Goal: Task Accomplishment & Management: Manage account settings

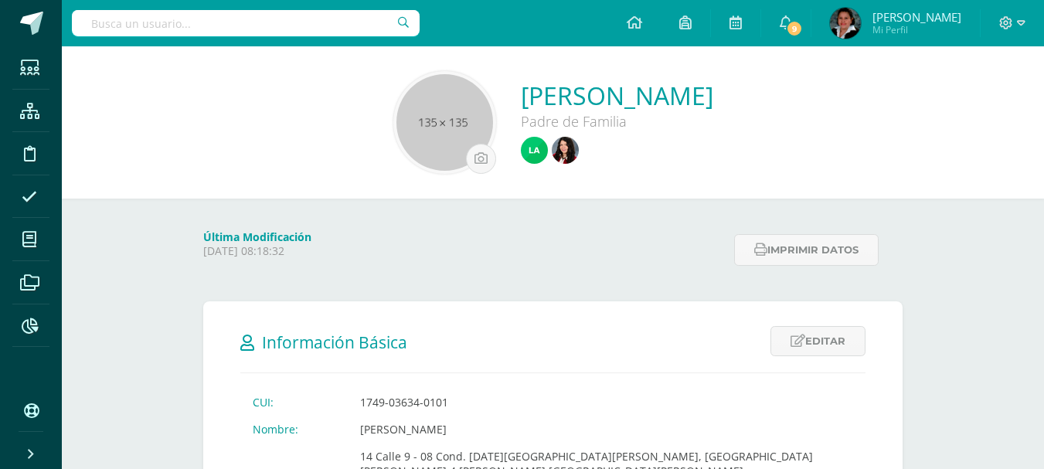
click at [277, 26] on input "text" at bounding box center [246, 23] width 348 height 26
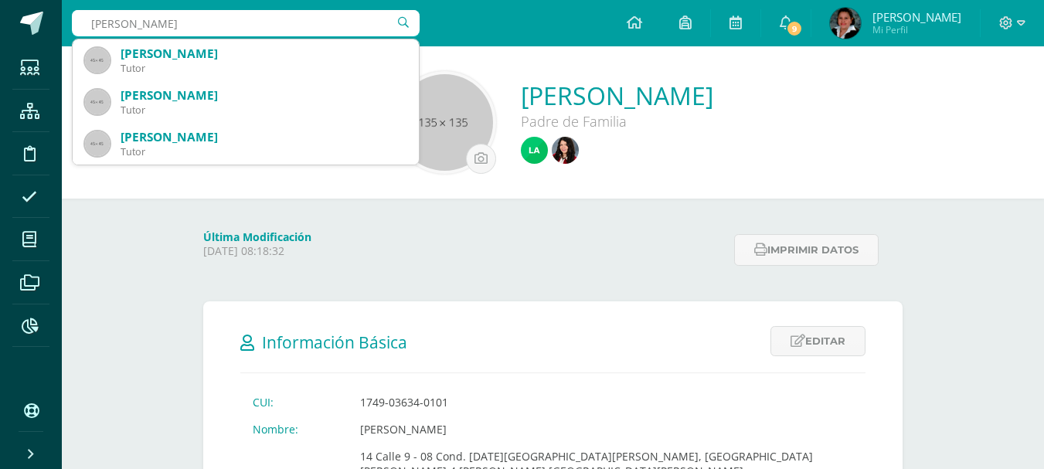
type input "krista marroquin"
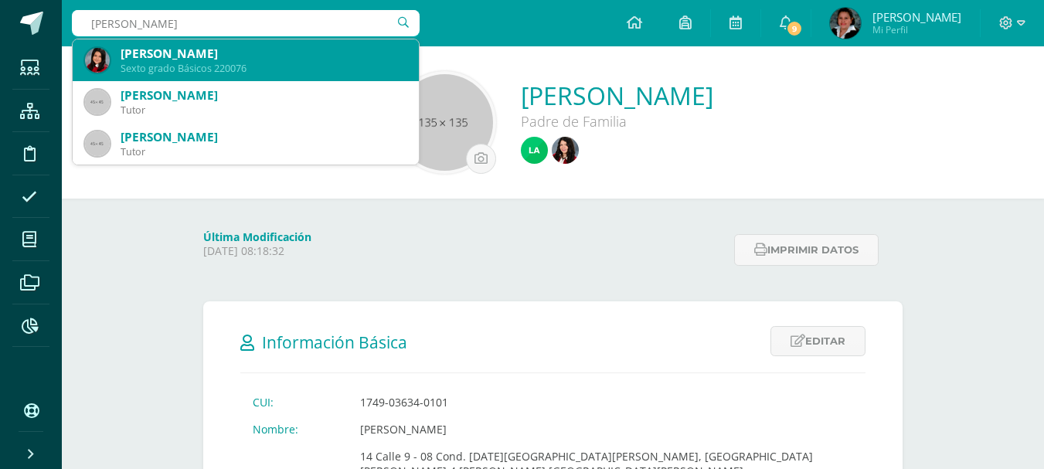
click at [307, 56] on div "Krista Nathalia Marroquín Conde" at bounding box center [264, 54] width 286 height 16
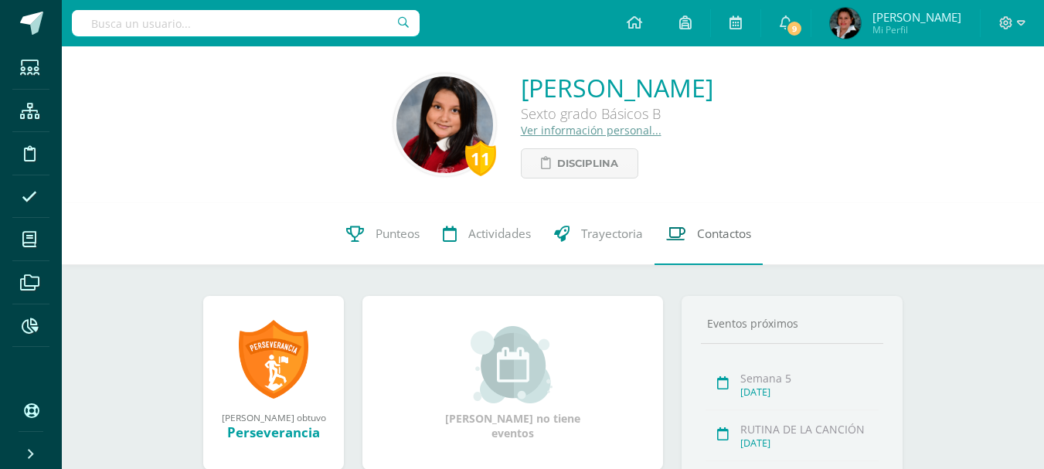
click at [731, 240] on span "Contactos" at bounding box center [724, 234] width 54 height 16
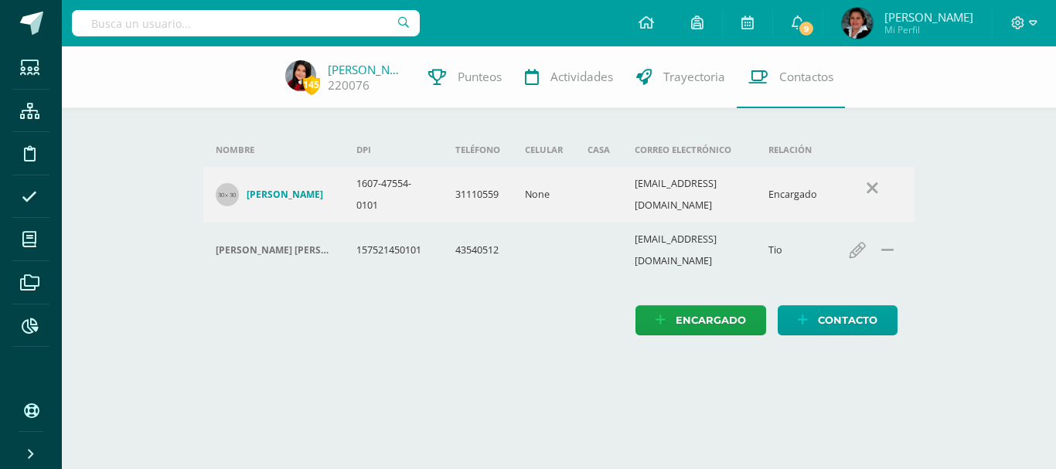
click at [285, 193] on h4 "Mario Gustavo Marroquìn Maldonado" at bounding box center [285, 195] width 77 height 12
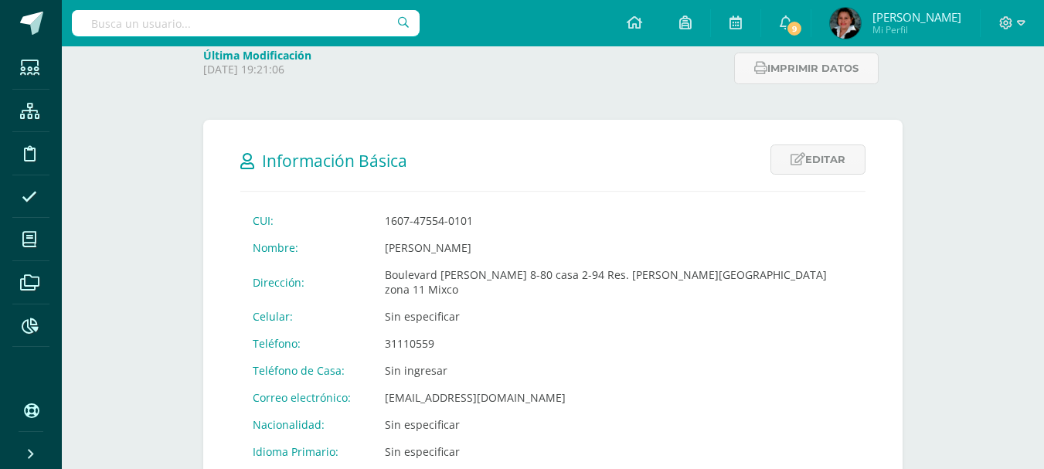
scroll to position [155, 0]
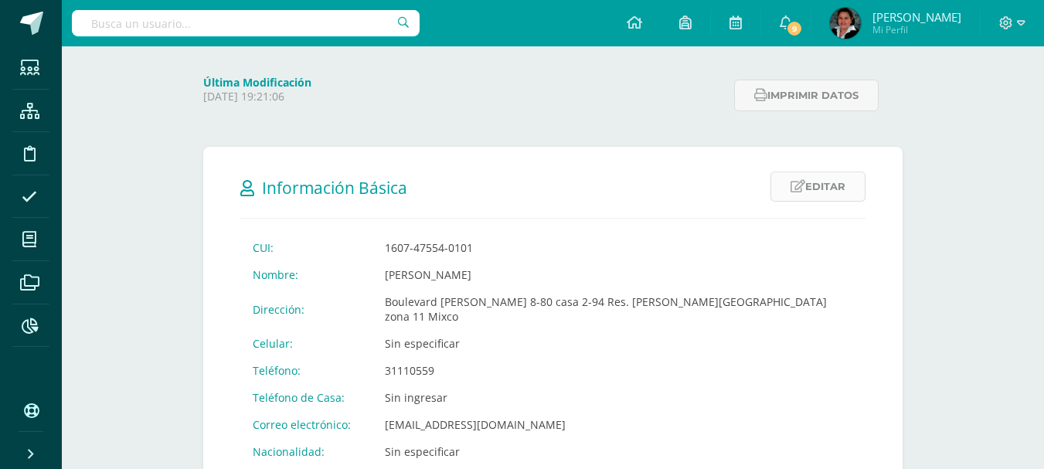
click at [824, 189] on link "Editar" at bounding box center [818, 187] width 95 height 30
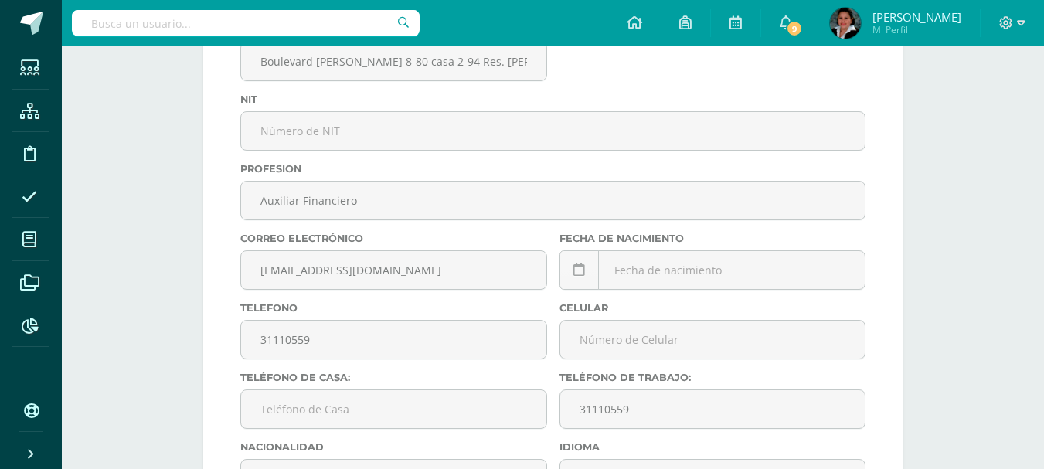
scroll to position [541, 0]
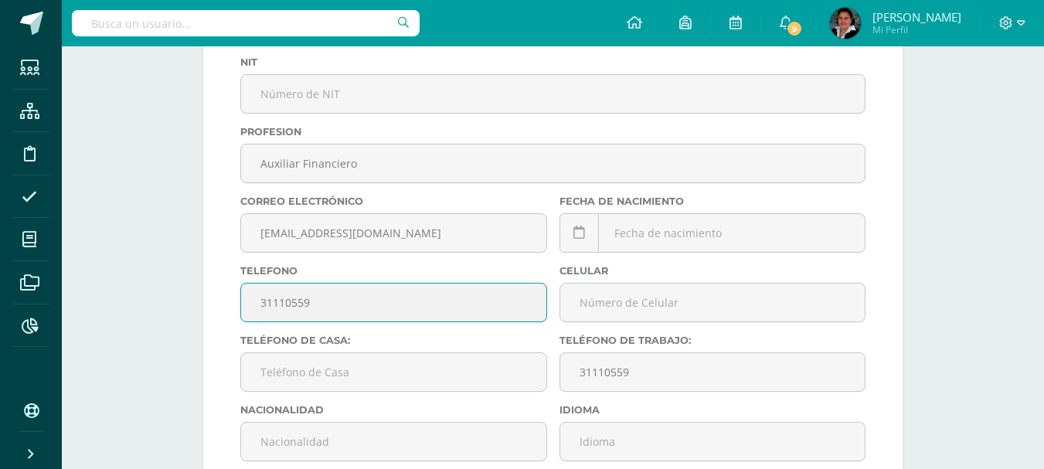
drag, startPoint x: 336, startPoint y: 304, endPoint x: 219, endPoint y: 315, distance: 117.3
click at [219, 315] on form "Información Básica Editar Cancelar Guardar CUI: 1607-47554-0101 Nombre: Mario G…" at bounding box center [552, 310] width 699 height 1101
drag, startPoint x: 337, startPoint y: 301, endPoint x: 243, endPoint y: 318, distance: 94.9
click at [243, 318] on input "54355760" at bounding box center [393, 303] width 305 height 38
type input "54355760"
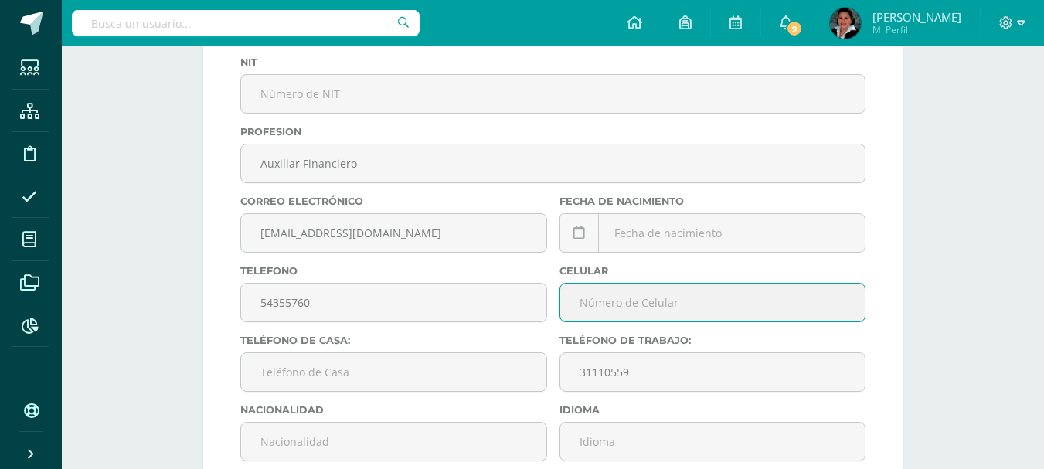
click at [643, 301] on input "text" at bounding box center [712, 303] width 305 height 38
paste input "54355760"
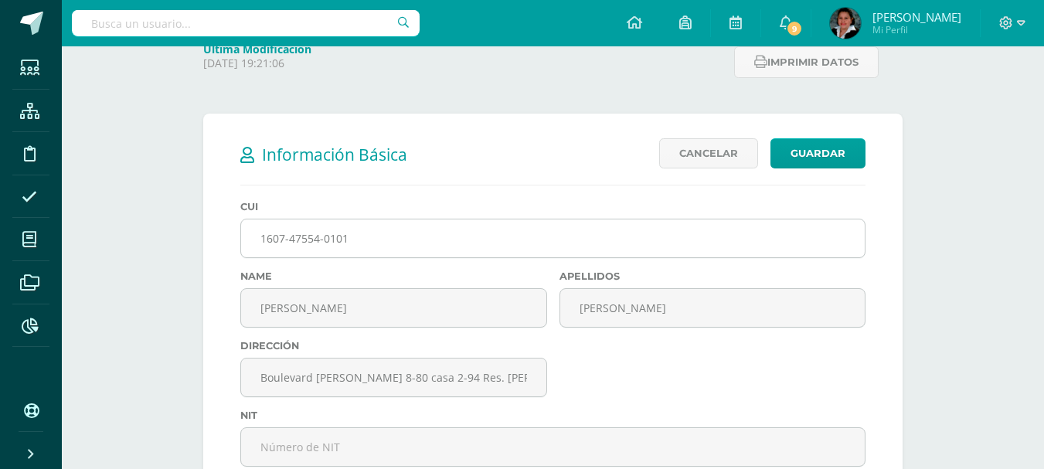
scroll to position [155, 0]
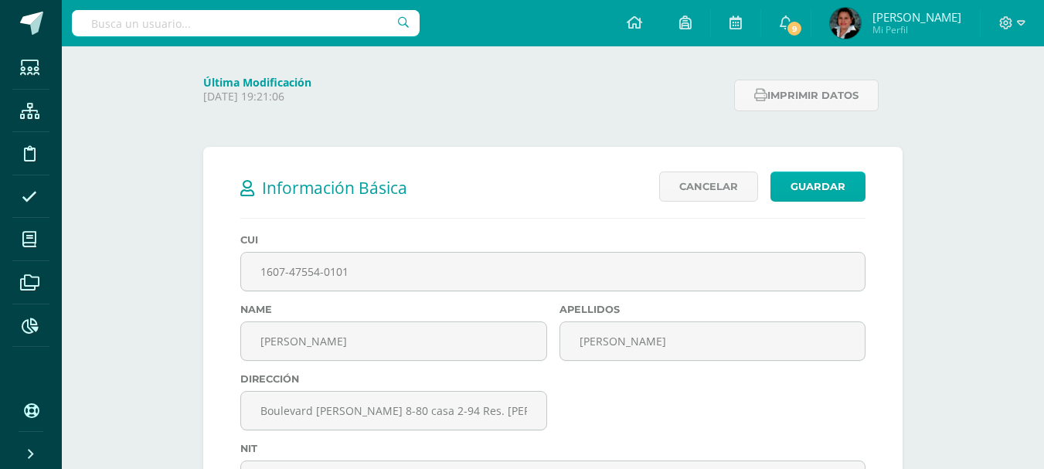
type input "54355760"
click at [817, 184] on link "Guardar" at bounding box center [818, 187] width 95 height 30
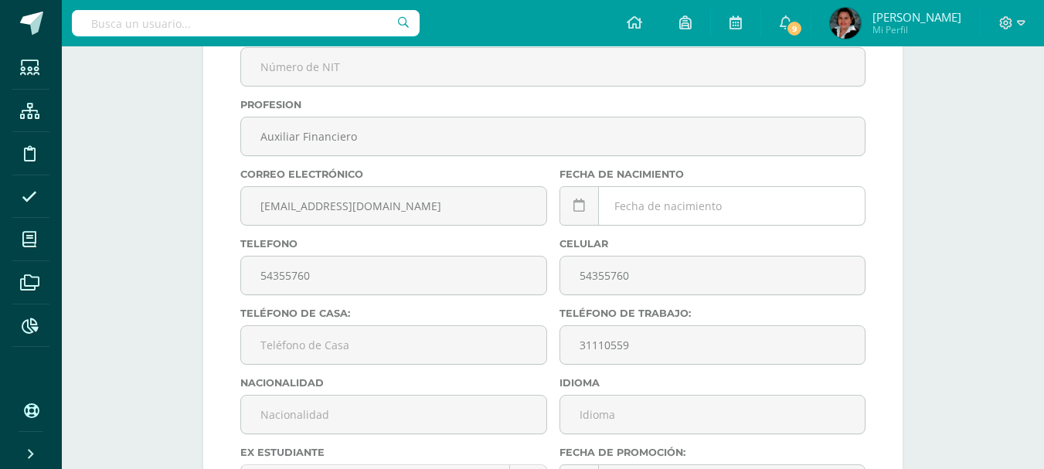
scroll to position [541, 0]
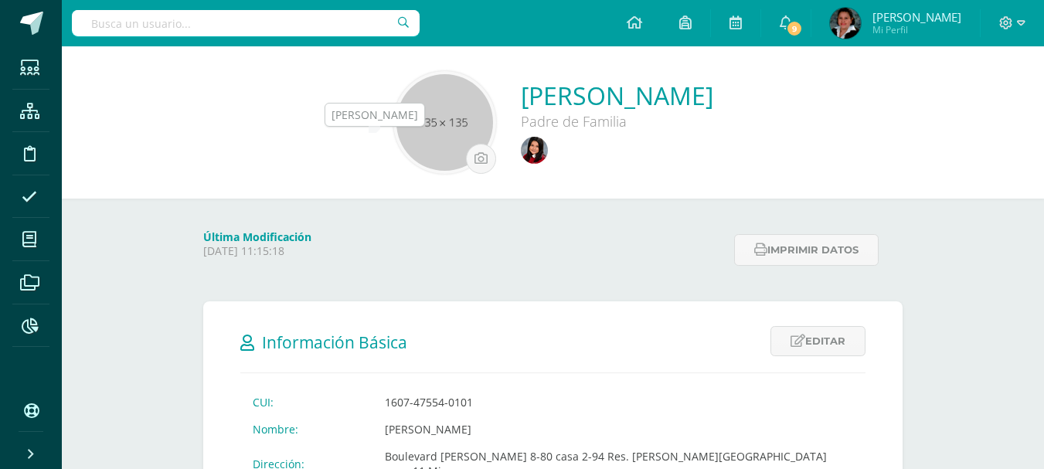
click at [521, 140] on img at bounding box center [534, 150] width 27 height 27
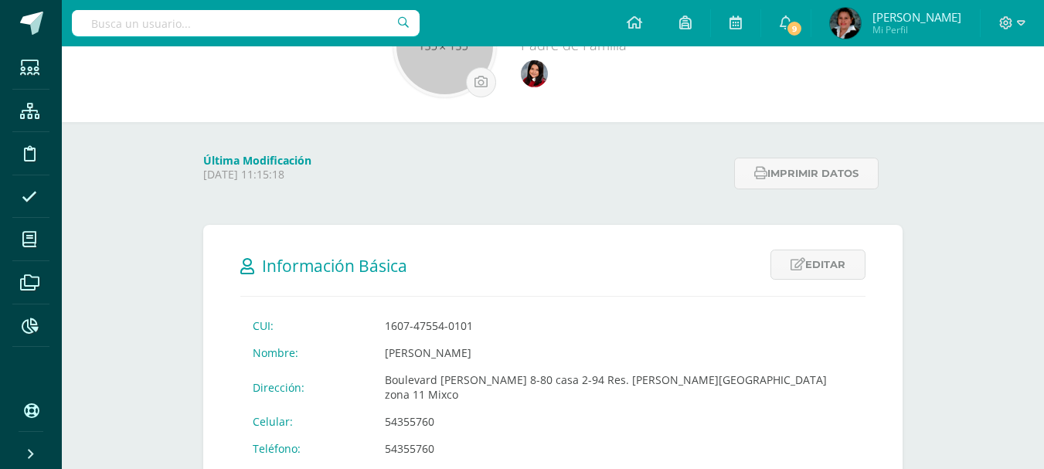
scroll to position [77, 0]
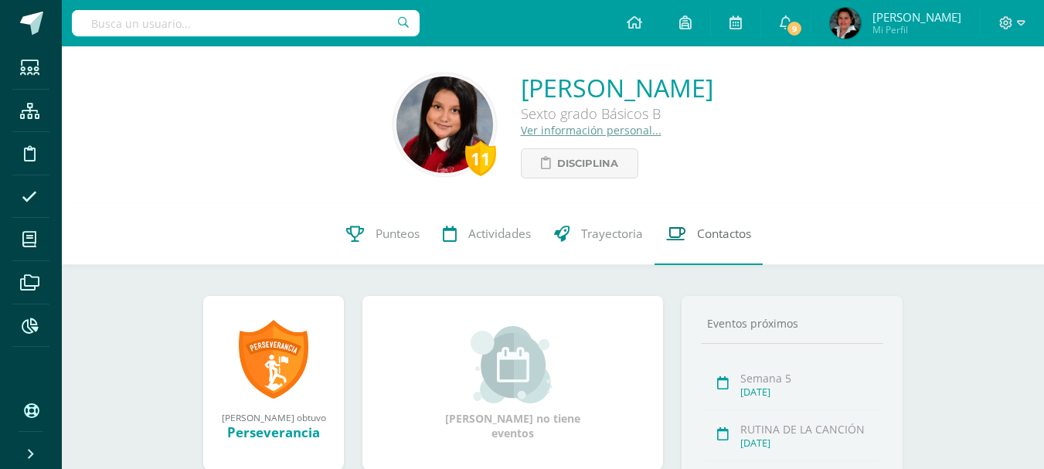
click at [727, 237] on span "Contactos" at bounding box center [724, 234] width 54 height 16
drag, startPoint x: 727, startPoint y: 237, endPoint x: 718, endPoint y: 229, distance: 12.1
click at [718, 229] on span "Contactos" at bounding box center [724, 234] width 54 height 16
